Goal: Complete application form

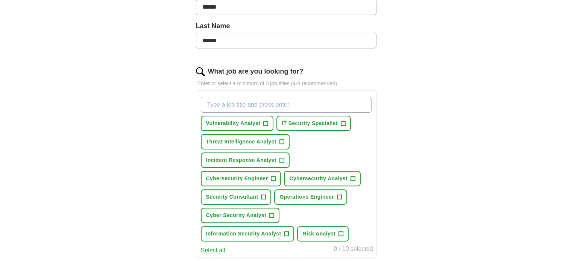
scroll to position [187, 0]
click at [333, 175] on span "Cybersecurity Analyst" at bounding box center [318, 179] width 58 height 8
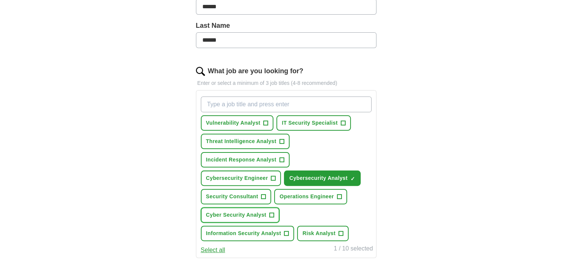
click at [269, 213] on span "+" at bounding box center [271, 216] width 5 height 6
click at [283, 230] on button "Information Security Analyst +" at bounding box center [248, 233] width 94 height 15
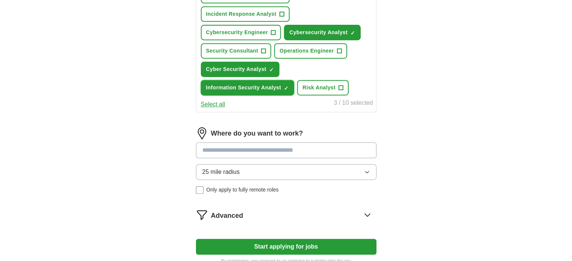
scroll to position [361, 0]
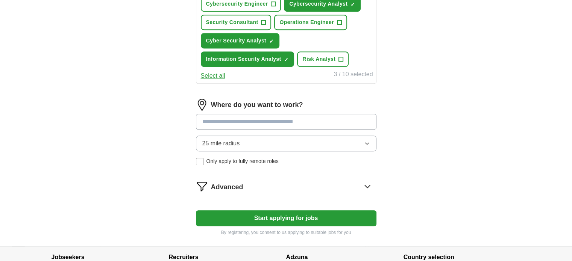
click at [281, 214] on button "Start applying for jobs" at bounding box center [286, 219] width 181 height 16
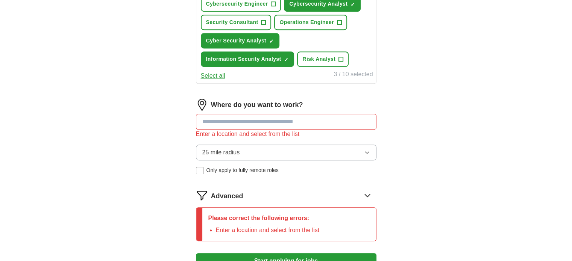
click at [259, 118] on input at bounding box center [286, 122] width 181 height 16
type input "**"
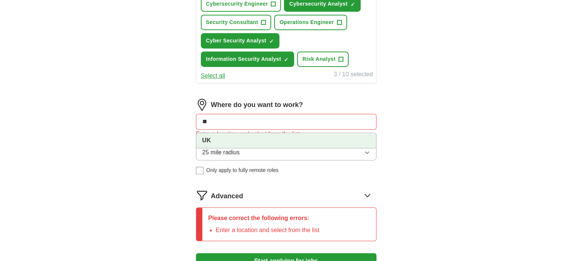
click at [238, 140] on li "UK" at bounding box center [286, 140] width 180 height 15
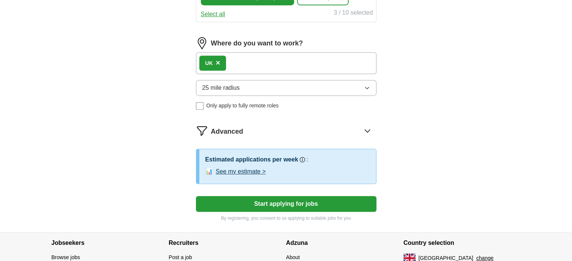
scroll to position [454, 0]
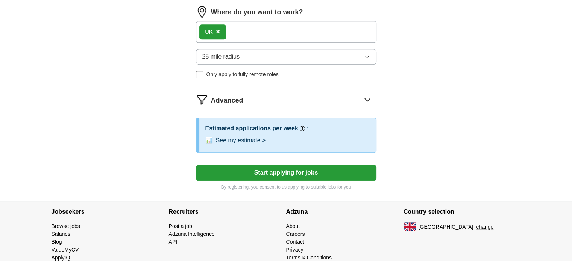
click at [274, 170] on button "Start applying for jobs" at bounding box center [286, 173] width 181 height 16
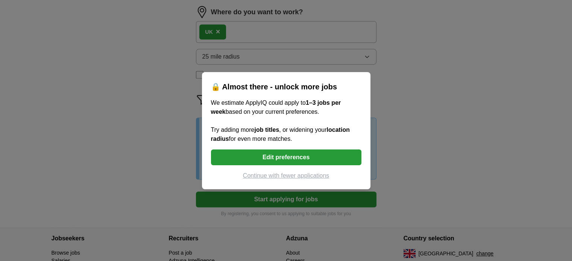
click at [285, 160] on button "Edit preferences" at bounding box center [286, 158] width 150 height 16
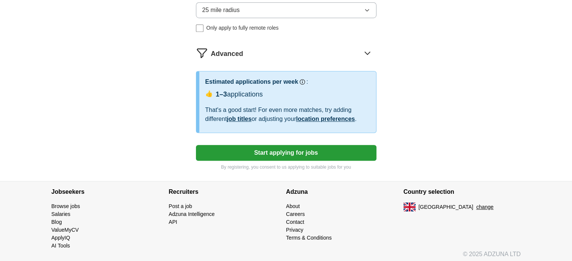
scroll to position [500, 0]
click at [272, 146] on button "Start applying for jobs" at bounding box center [286, 154] width 181 height 16
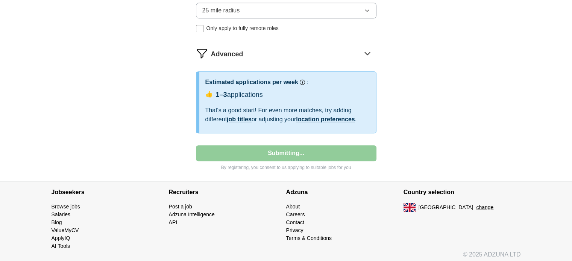
select select "**"
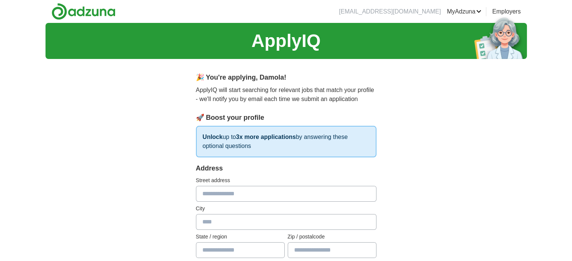
scroll to position [0, 0]
click at [260, 199] on input "text" at bounding box center [286, 194] width 181 height 16
type input "**********"
type input "******"
type input "********"
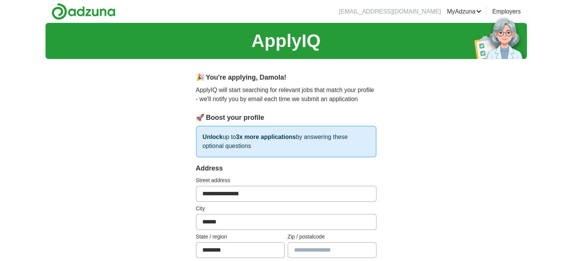
type input "*******"
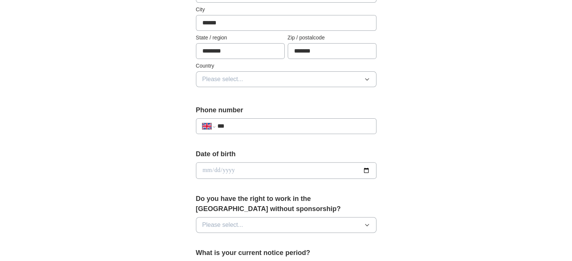
scroll to position [202, 0]
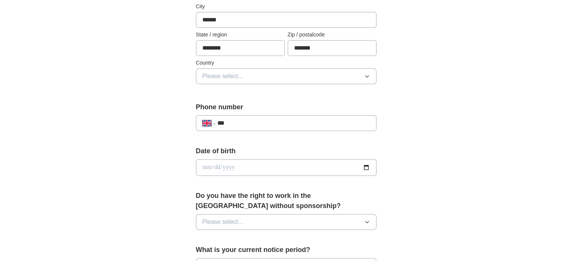
click at [260, 121] on input "***" at bounding box center [293, 123] width 153 height 9
type input "**********"
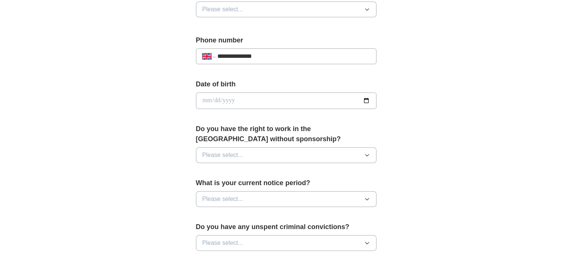
scroll to position [270, 0]
click at [284, 158] on button "Please select..." at bounding box center [286, 155] width 181 height 16
click at [276, 167] on div "Yes" at bounding box center [286, 171] width 168 height 9
click at [358, 147] on button "Yes" at bounding box center [286, 155] width 181 height 16
click at [307, 189] on div "No" at bounding box center [286, 188] width 168 height 9
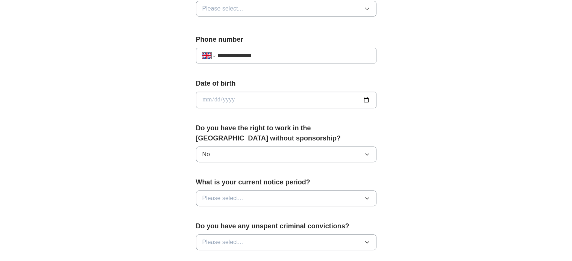
click at [313, 201] on button "Please select..." at bounding box center [286, 199] width 181 height 16
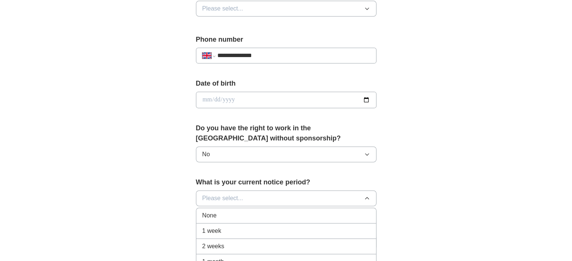
click at [298, 244] on div "2 weeks" at bounding box center [286, 246] width 168 height 9
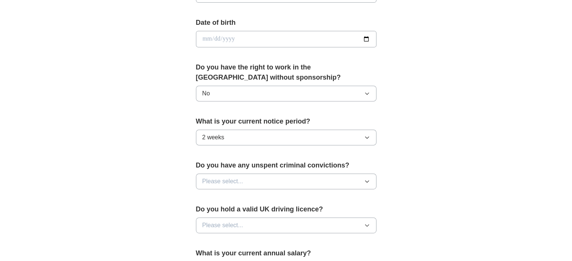
scroll to position [332, 0]
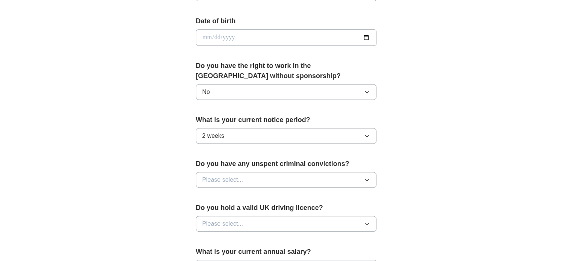
click at [275, 177] on button "Please select..." at bounding box center [286, 180] width 181 height 16
click at [267, 214] on div "No" at bounding box center [286, 212] width 168 height 9
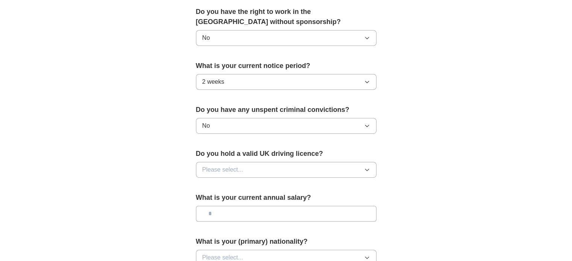
scroll to position [387, 0]
click at [251, 166] on button "Please select..." at bounding box center [286, 170] width 181 height 16
click at [249, 186] on div "Yes" at bounding box center [286, 187] width 168 height 9
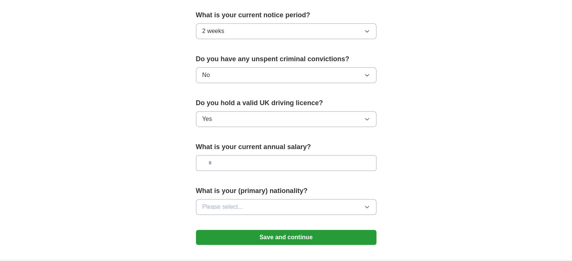
scroll to position [439, 0]
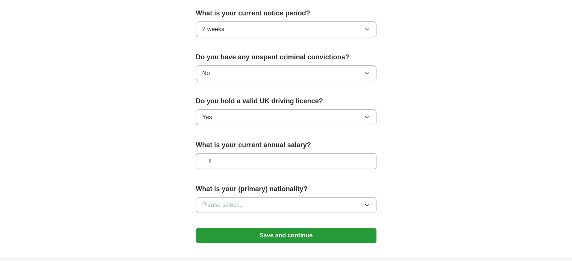
click at [241, 159] on input "text" at bounding box center [286, 161] width 181 height 16
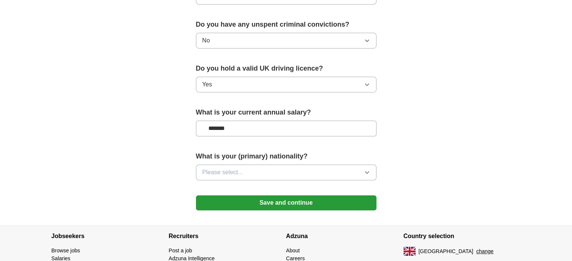
scroll to position [472, 0]
type input "**"
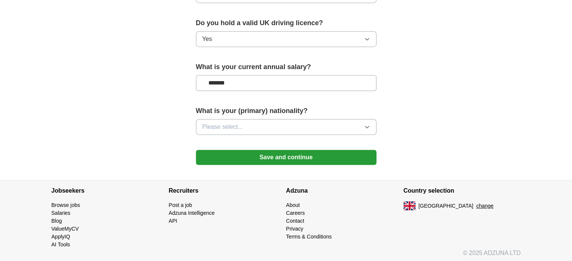
type input "*******"
click at [277, 121] on button "Please select..." at bounding box center [286, 127] width 181 height 16
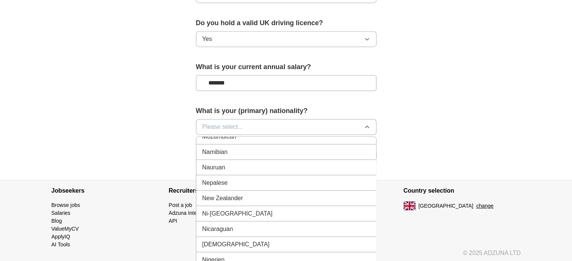
scroll to position [1888, 0]
click at [269, 241] on div "[DEMOGRAPHIC_DATA]" at bounding box center [286, 245] width 168 height 9
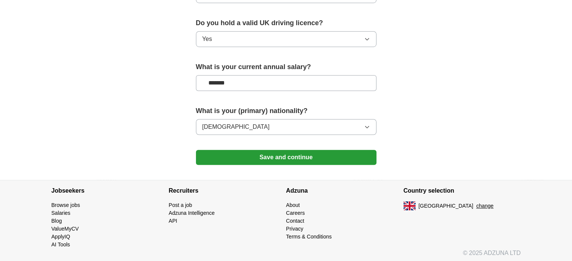
click at [284, 152] on button "Save and continue" at bounding box center [286, 157] width 181 height 15
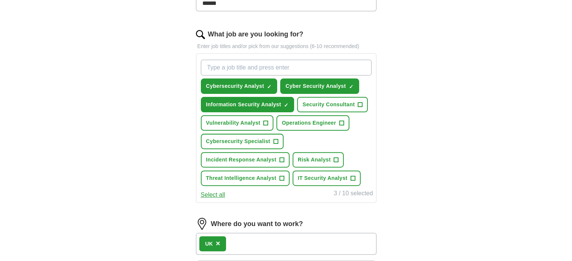
scroll to position [223, 0]
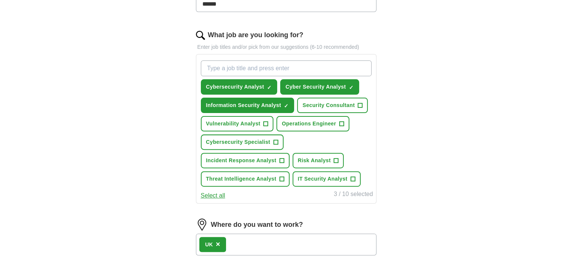
click at [275, 72] on input "What job are you looking for?" at bounding box center [286, 69] width 171 height 16
click at [322, 177] on span "IT Security Analyst" at bounding box center [323, 179] width 50 height 8
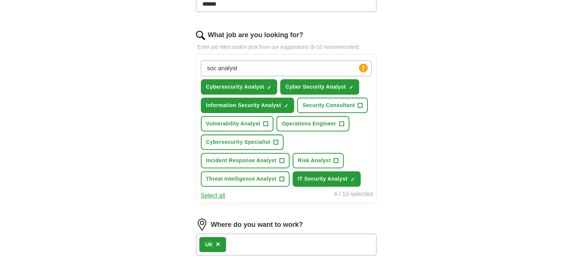
click at [248, 64] on input "soc analyst" at bounding box center [286, 69] width 171 height 16
type input "s"
click at [278, 164] on button "Incident Response Analyst +" at bounding box center [245, 160] width 89 height 15
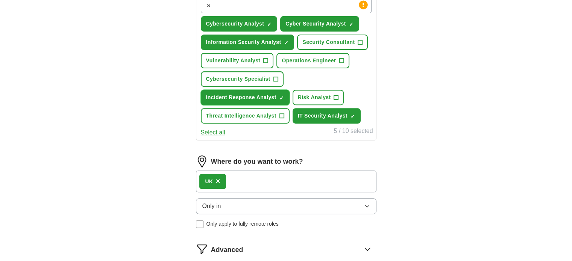
scroll to position [289, 0]
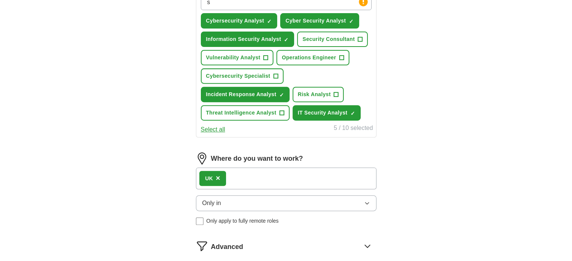
click at [265, 182] on div "UK ×" at bounding box center [286, 179] width 181 height 22
click at [248, 171] on div "UK ×" at bounding box center [286, 179] width 181 height 22
click at [328, 201] on button "Only in" at bounding box center [286, 204] width 181 height 16
click at [435, 156] on div "ApplyIQ Let ApplyIQ do the hard work of searching and applying for jobs. Just t…" at bounding box center [286, 27] width 481 height 587
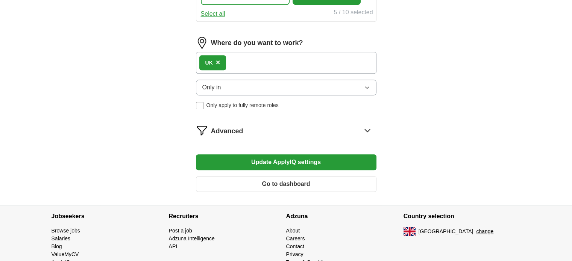
scroll to position [405, 0]
click at [315, 159] on button "Update ApplyIQ settings" at bounding box center [286, 163] width 181 height 16
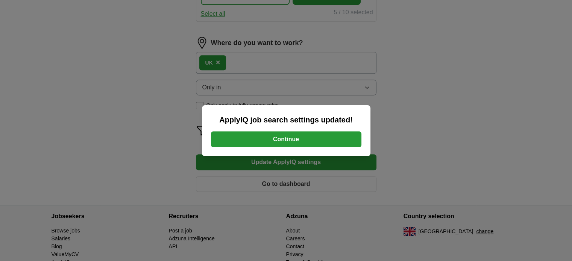
click at [310, 141] on button "Continue" at bounding box center [286, 140] width 150 height 16
